Goal: Check status

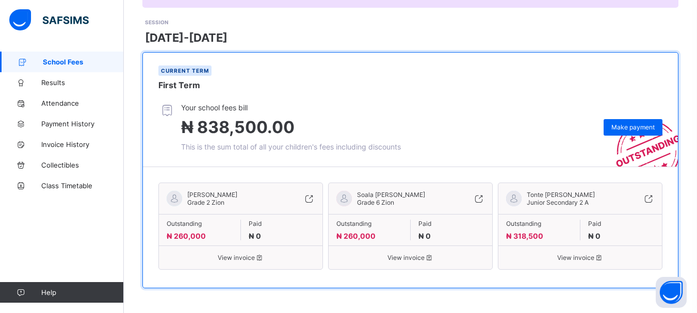
scroll to position [137, 0]
click at [239, 260] on span "View invoice" at bounding box center [241, 257] width 148 height 8
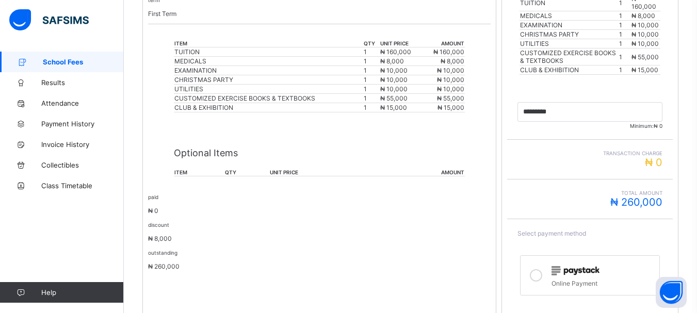
scroll to position [277, 0]
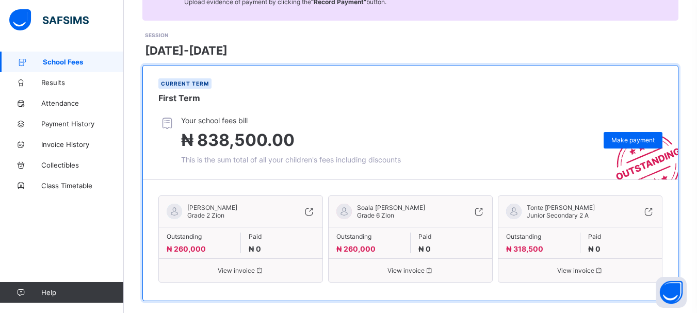
scroll to position [137, 0]
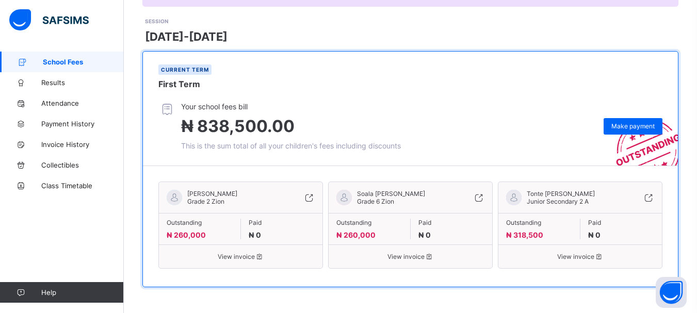
click at [341, 177] on div "[PERSON_NAME] GABRIELLA Grade 2 Zion Outstanding ₦ 260,000 Paid ₦ 0 View invoic…" at bounding box center [410, 227] width 504 height 100
click at [340, 169] on div "[PERSON_NAME] GABRIELLA Grade 2 Zion Outstanding ₦ 260,000 Paid ₦ 0 View invoic…" at bounding box center [410, 226] width 535 height 121
click at [50, 84] on span "Results" at bounding box center [82, 82] width 83 height 8
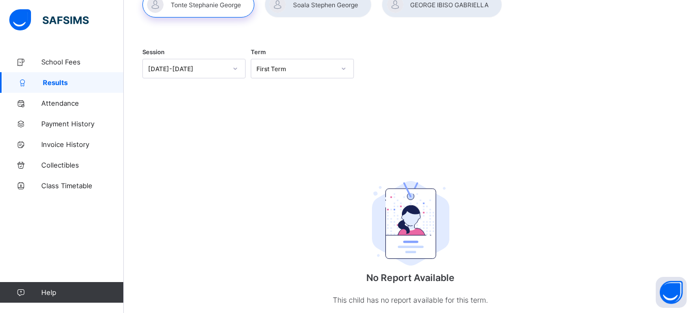
scroll to position [105, 0]
